Goal: Information Seeking & Learning: Learn about a topic

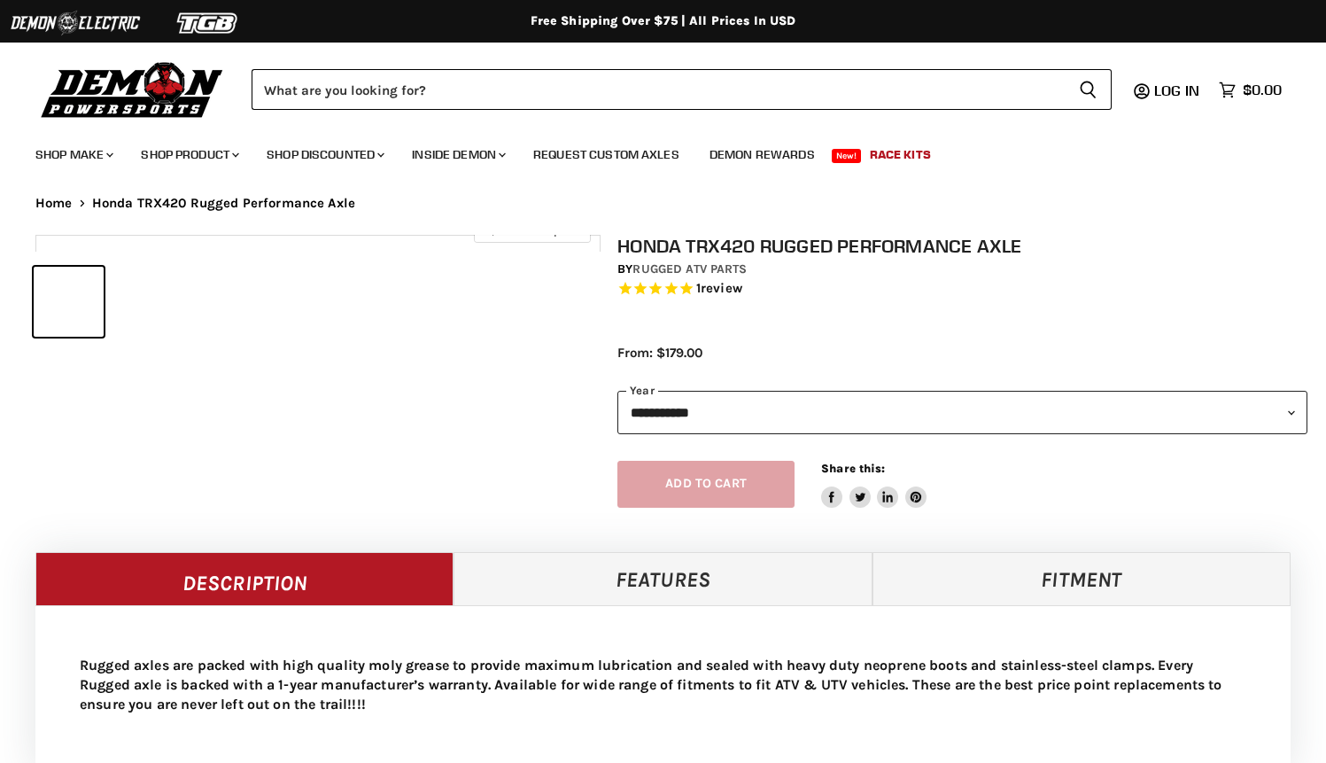
select select "******"
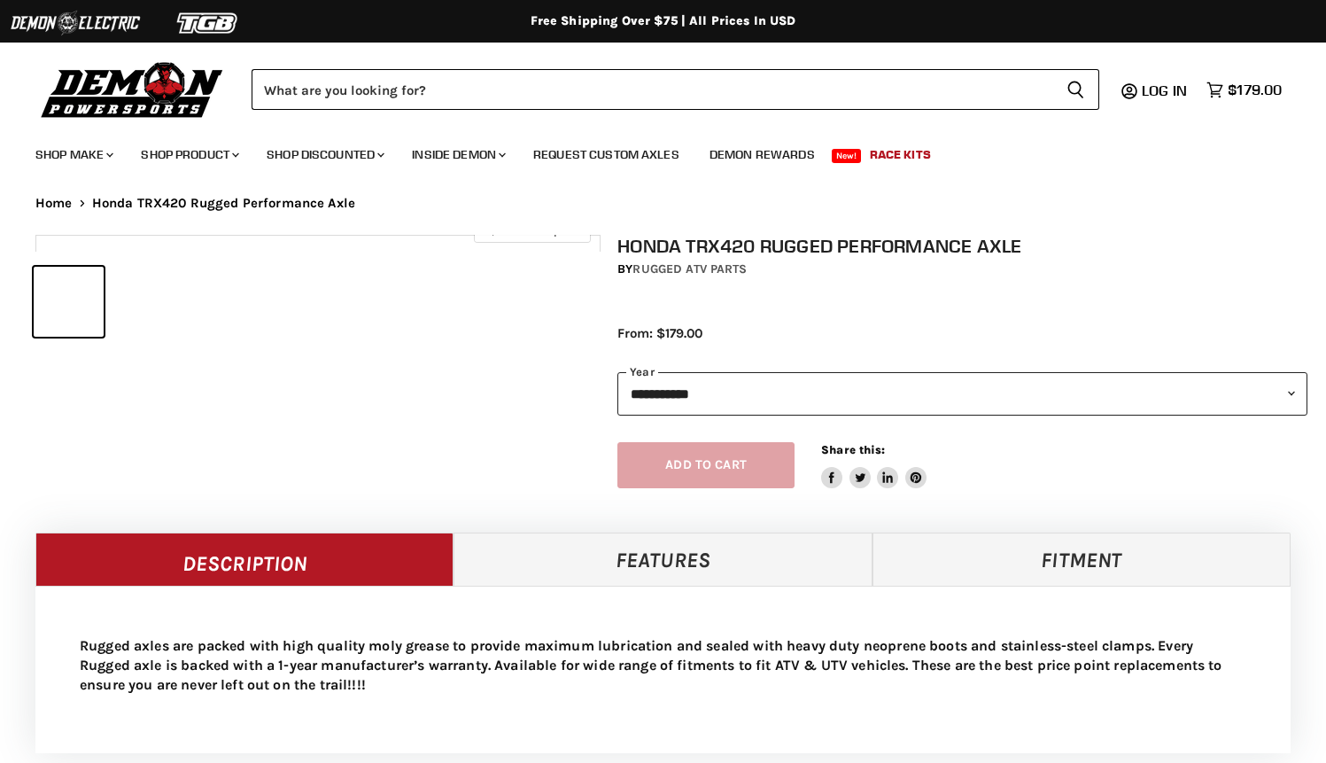
select select "******"
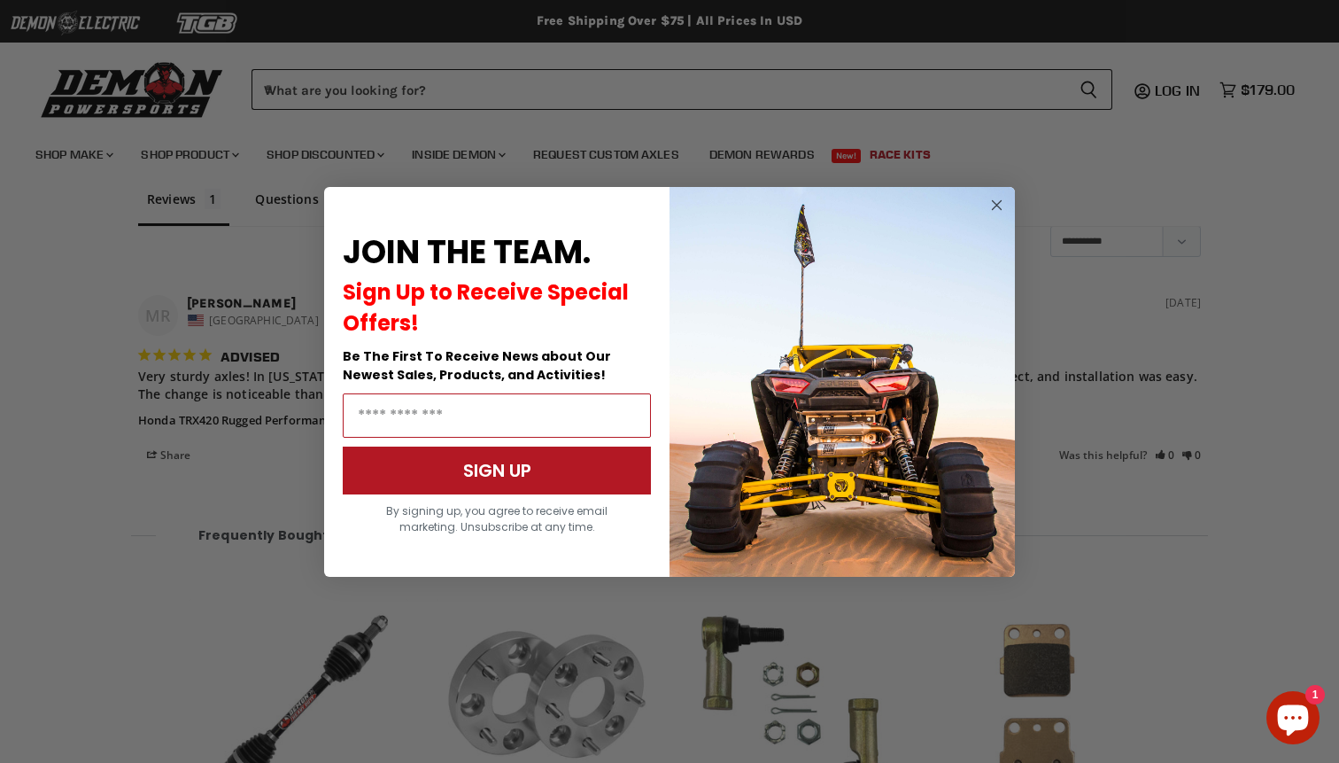
scroll to position [1456, 0]
